Goal: Complete application form

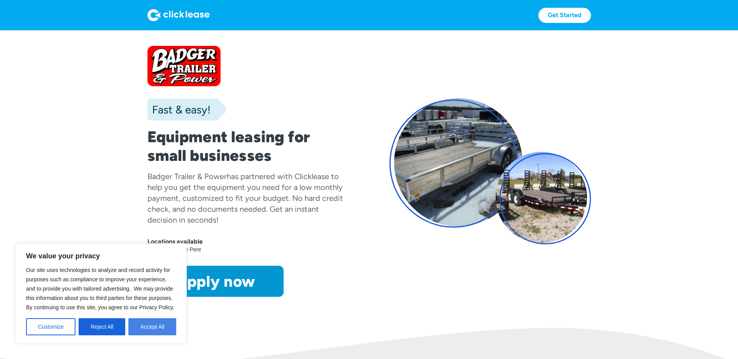
click at [150, 325] on button "Accept All" at bounding box center [152, 326] width 48 height 17
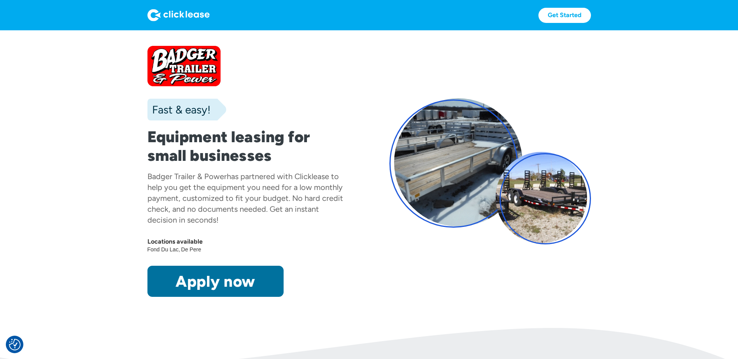
click at [249, 278] on link "Apply now" at bounding box center [215, 281] width 136 height 31
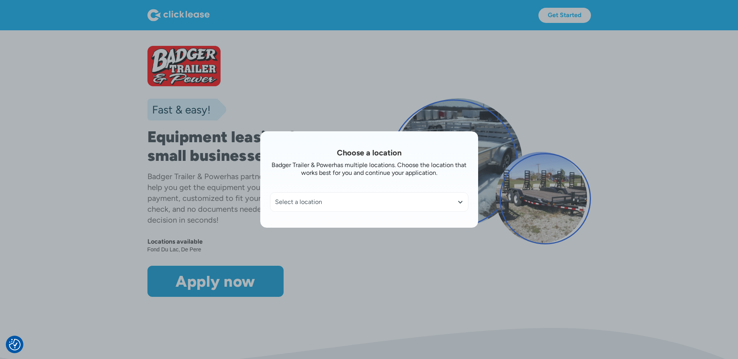
click at [361, 202] on div "Select a location" at bounding box center [369, 202] width 188 height 8
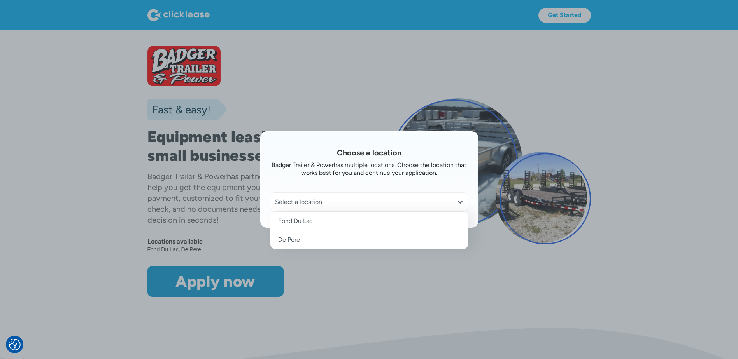
click at [331, 221] on link "Fond Du Lac" at bounding box center [369, 221] width 198 height 19
